Goal: Information Seeking & Learning: Find specific fact

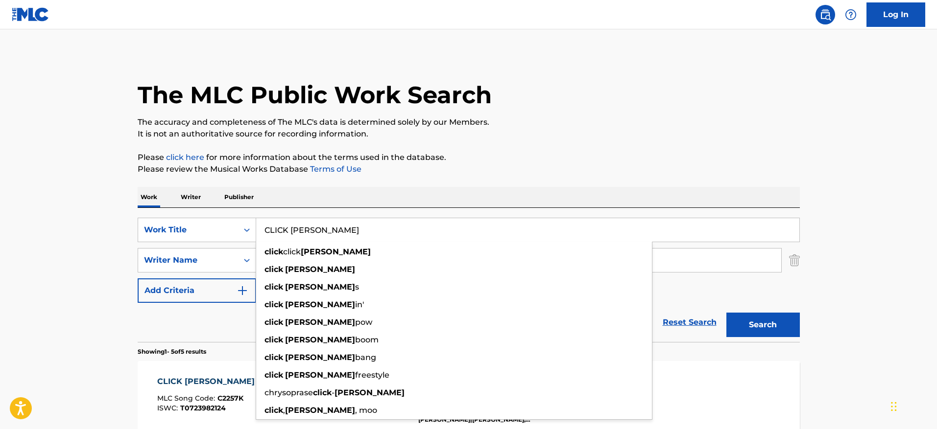
drag, startPoint x: 336, startPoint y: 225, endPoint x: 262, endPoint y: 229, distance: 74.1
click at [262, 229] on input "CLICK [PERSON_NAME]" at bounding box center [527, 230] width 543 height 24
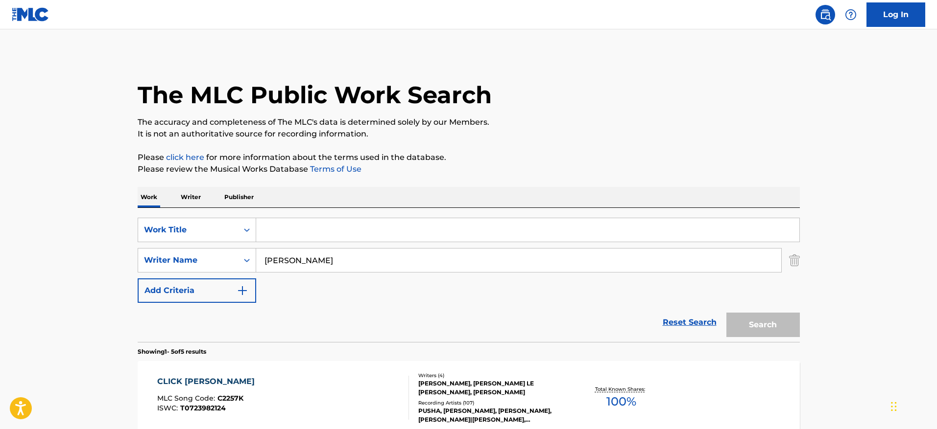
paste input "CLOSED [DATE]"
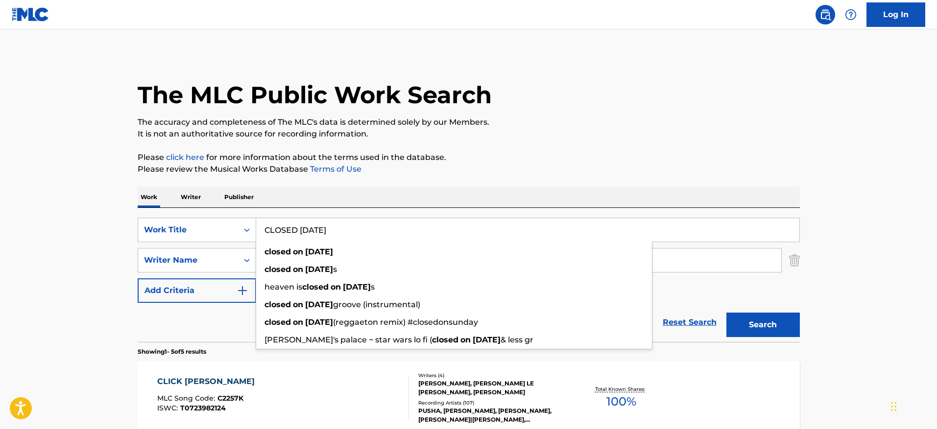
type input "CLOSED [DATE]"
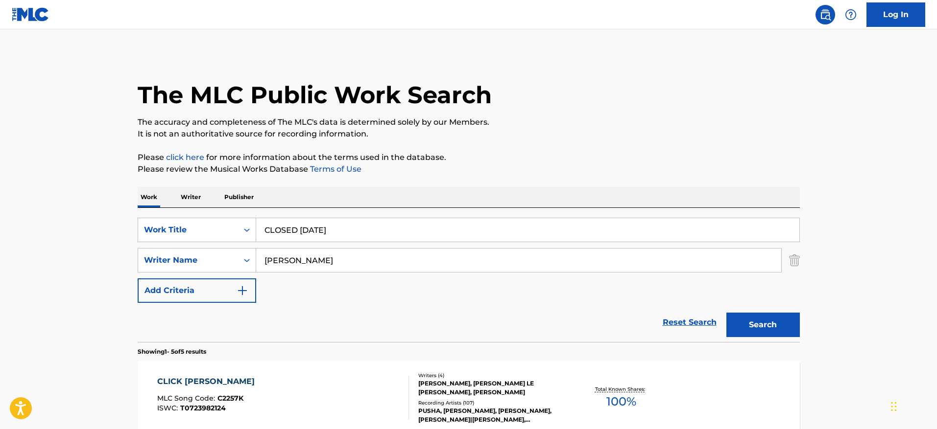
click at [825, 146] on main "The MLC Public Work Search The accuracy and completeness of The MLC's data is d…" at bounding box center [468, 411] width 937 height 764
click at [783, 322] on button "Search" at bounding box center [762, 325] width 73 height 24
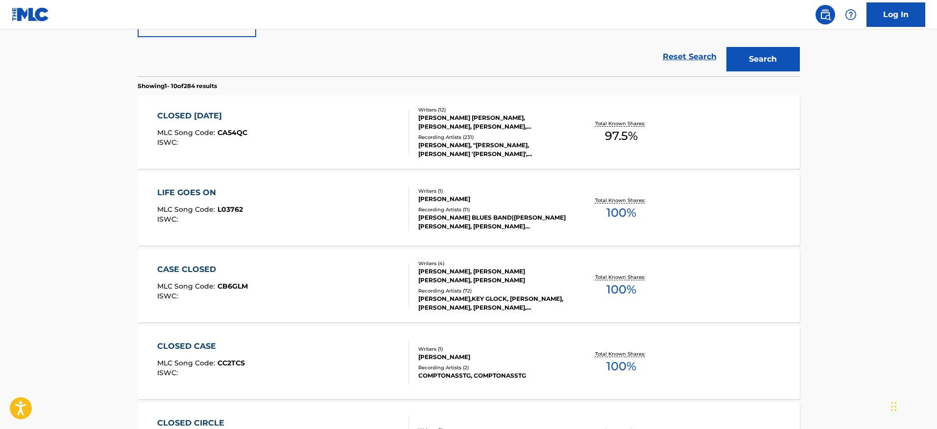
scroll to position [267, 0]
click at [722, 134] on div "CLOSED [DATE] MLC Song Code : CA54QC ISWC : Writers ( 12 ) [PERSON_NAME] [PERSO…" at bounding box center [469, 130] width 662 height 73
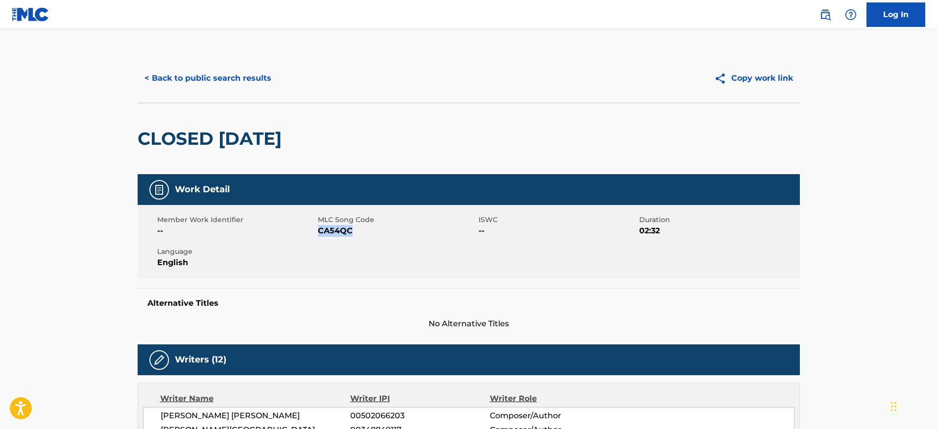
drag, startPoint x: 351, startPoint y: 232, endPoint x: 319, endPoint y: 234, distance: 31.9
click at [319, 234] on span "CA54QC" at bounding box center [397, 231] width 158 height 12
copy span "CA54QC"
click at [228, 75] on button "< Back to public search results" at bounding box center [208, 78] width 141 height 24
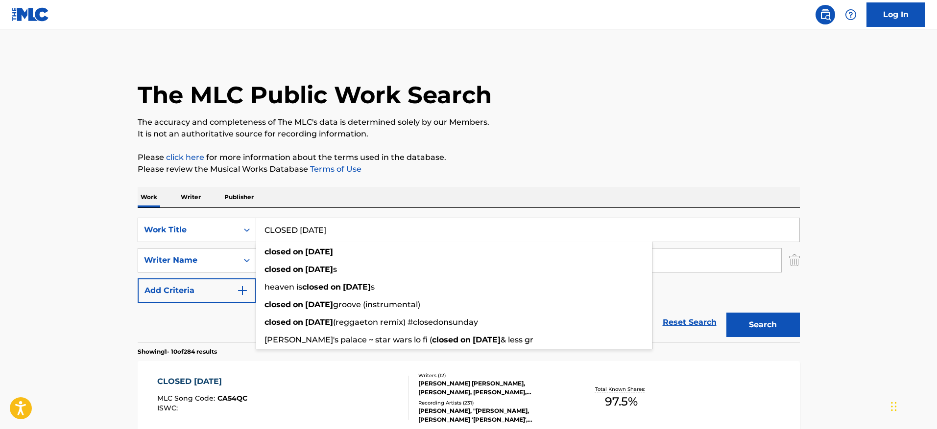
drag, startPoint x: 366, startPoint y: 231, endPoint x: 265, endPoint y: 231, distance: 100.9
click at [265, 231] on input "CLOSED [DATE]" at bounding box center [527, 230] width 543 height 24
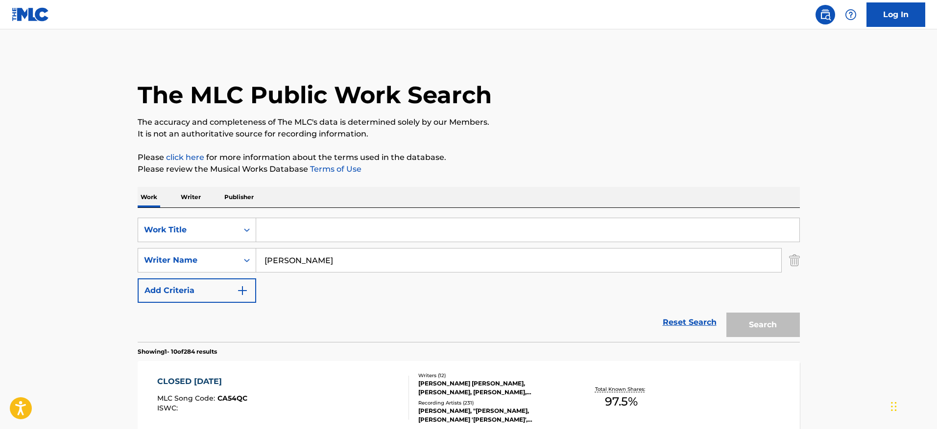
paste input "CLOUDS"
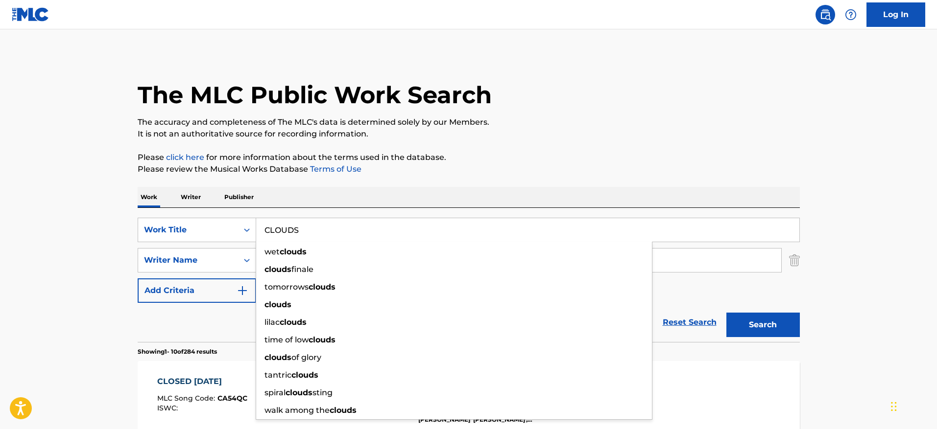
type input "CLOUDS"
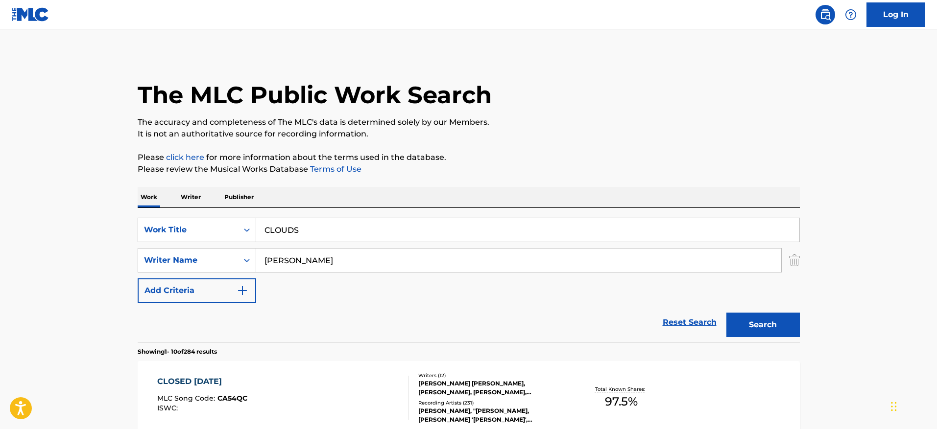
click at [789, 316] on button "Search" at bounding box center [762, 325] width 73 height 24
